Goal: Find specific page/section: Find specific page/section

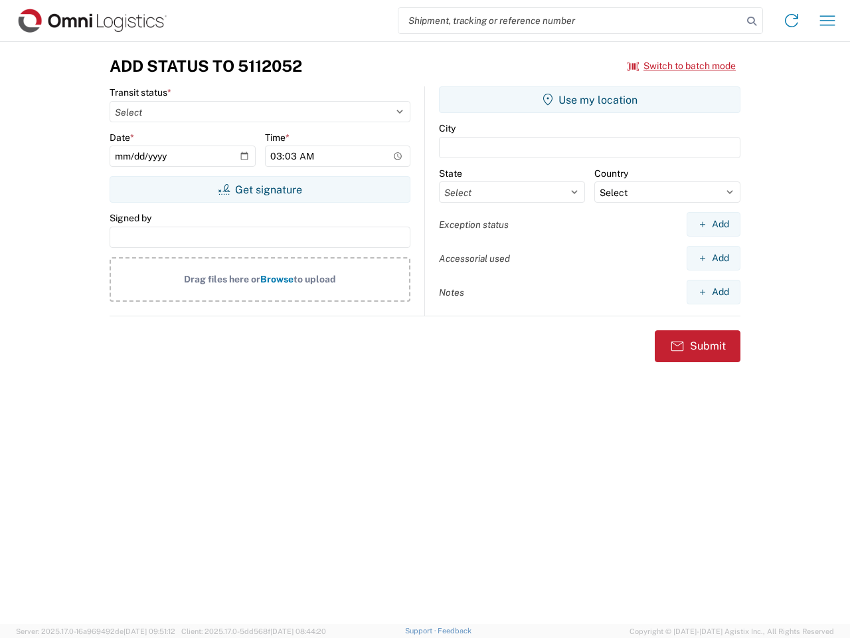
click at [571, 21] on input "search" at bounding box center [571, 20] width 344 height 25
click at [752, 21] on icon at bounding box center [752, 21] width 19 height 19
click at [792, 21] on icon at bounding box center [791, 20] width 21 height 21
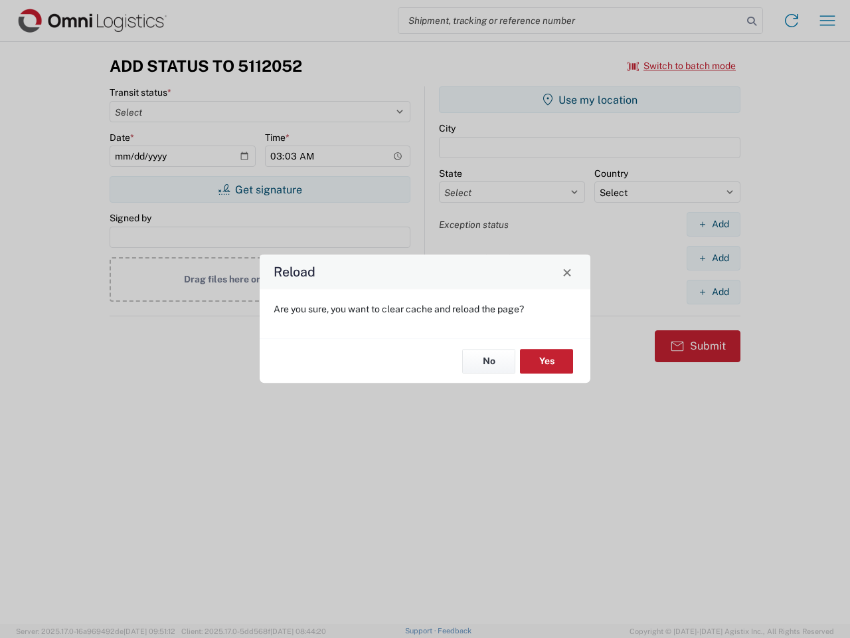
click at [828, 21] on div "Reload Are you sure, you want to clear cache and reload the page? No Yes" at bounding box center [425, 319] width 850 height 638
click at [682, 66] on div "Reload Are you sure, you want to clear cache and reload the page? No Yes" at bounding box center [425, 319] width 850 height 638
click at [260, 189] on div "Reload Are you sure, you want to clear cache and reload the page? No Yes" at bounding box center [425, 319] width 850 height 638
click at [590, 100] on div "Reload Are you sure, you want to clear cache and reload the page? No Yes" at bounding box center [425, 319] width 850 height 638
click at [713, 224] on div "Reload Are you sure, you want to clear cache and reload the page? No Yes" at bounding box center [425, 319] width 850 height 638
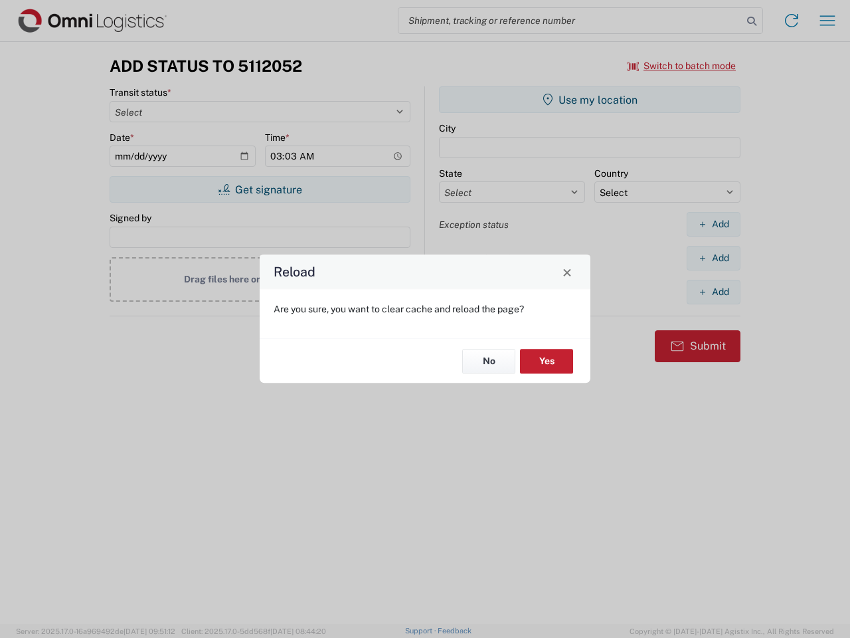
click at [713, 258] on div "Reload Are you sure, you want to clear cache and reload the page? No Yes" at bounding box center [425, 319] width 850 height 638
click at [713, 292] on div "Reload Are you sure, you want to clear cache and reload the page? No Yes" at bounding box center [425, 319] width 850 height 638
